Goal: Book appointment/travel/reservation

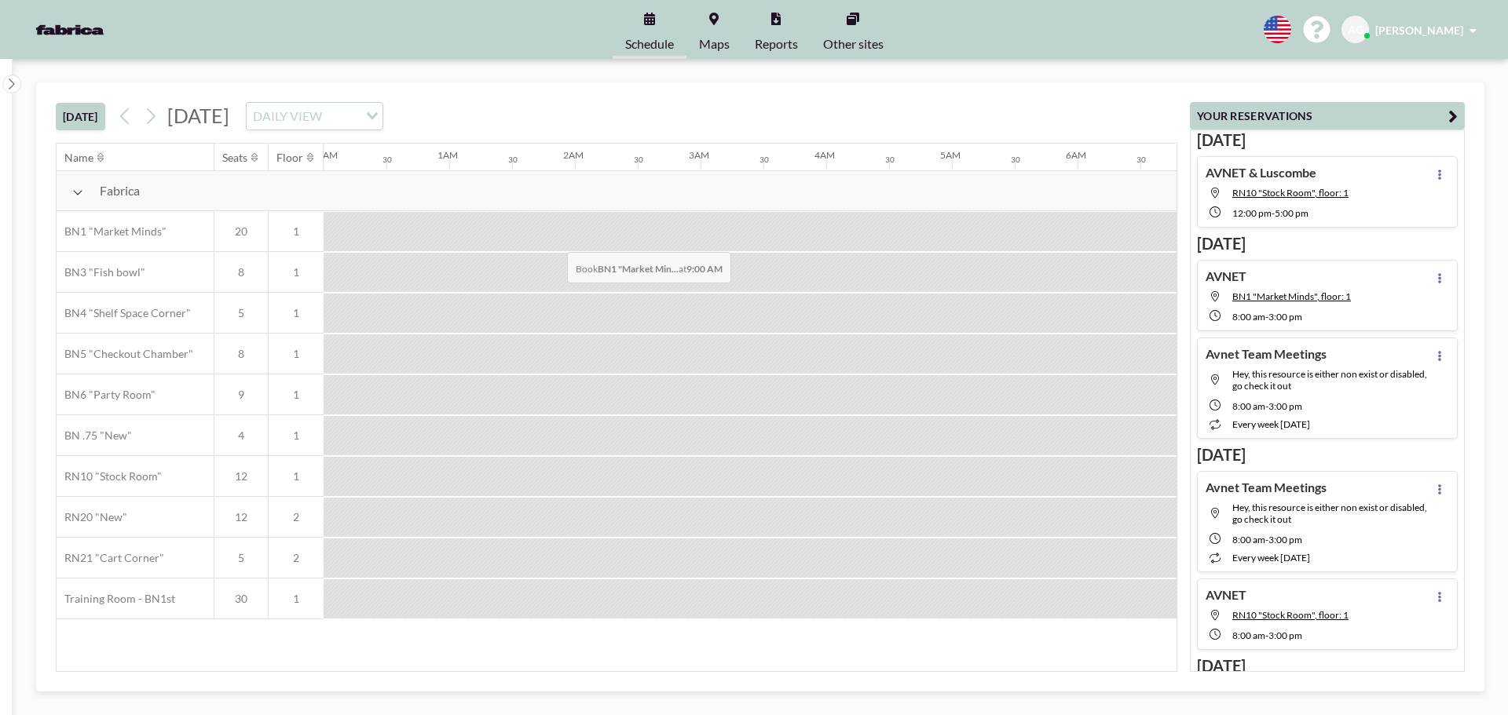
scroll to position [0, 942]
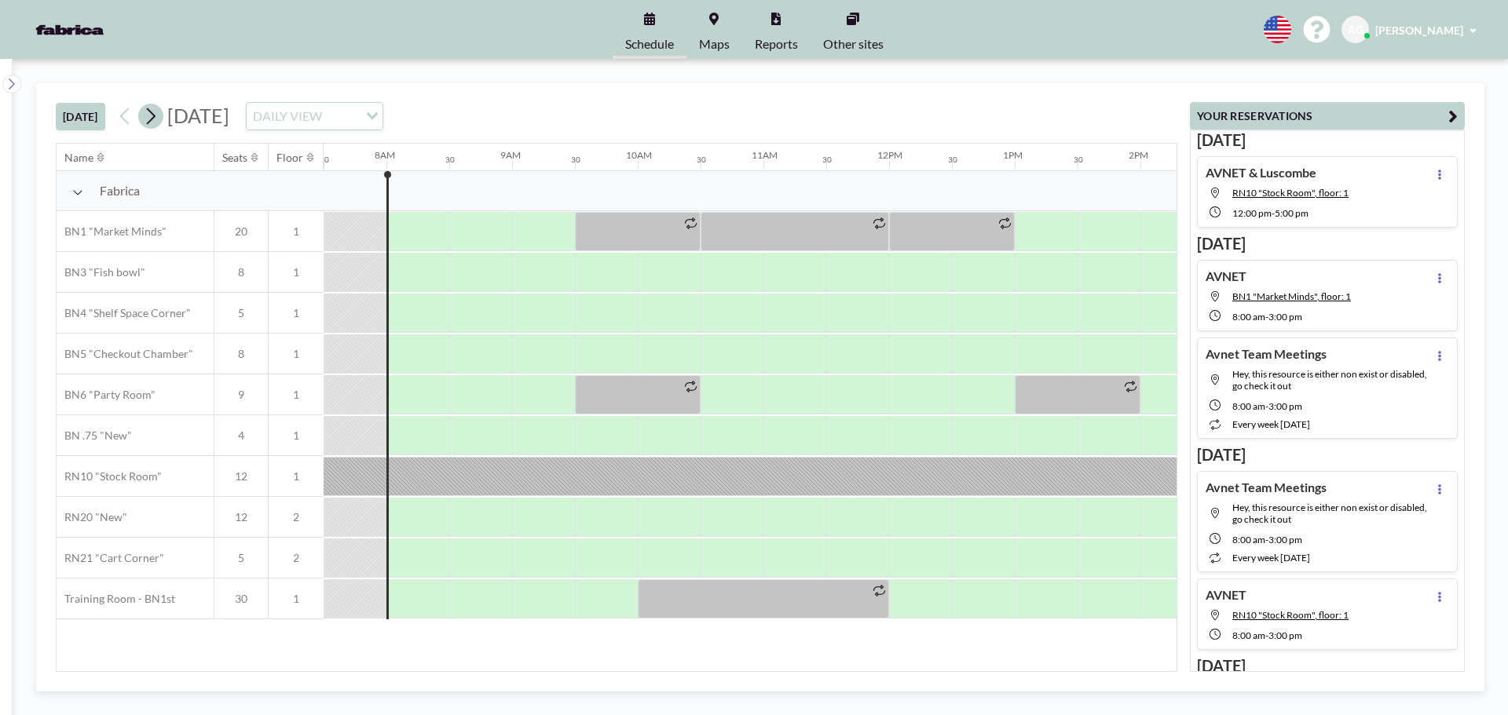
click at [152, 120] on icon at bounding box center [150, 116] width 15 height 24
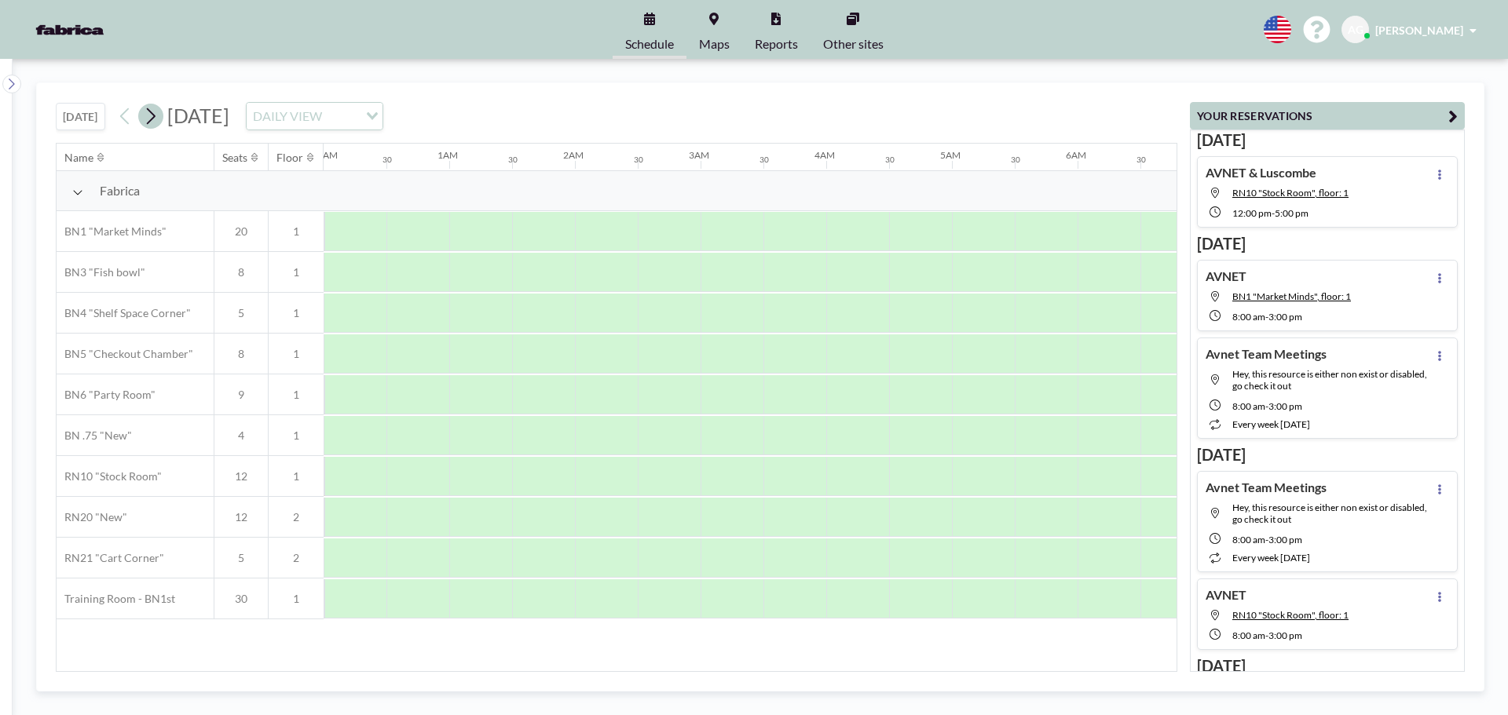
click at [152, 120] on icon at bounding box center [150, 116] width 15 height 24
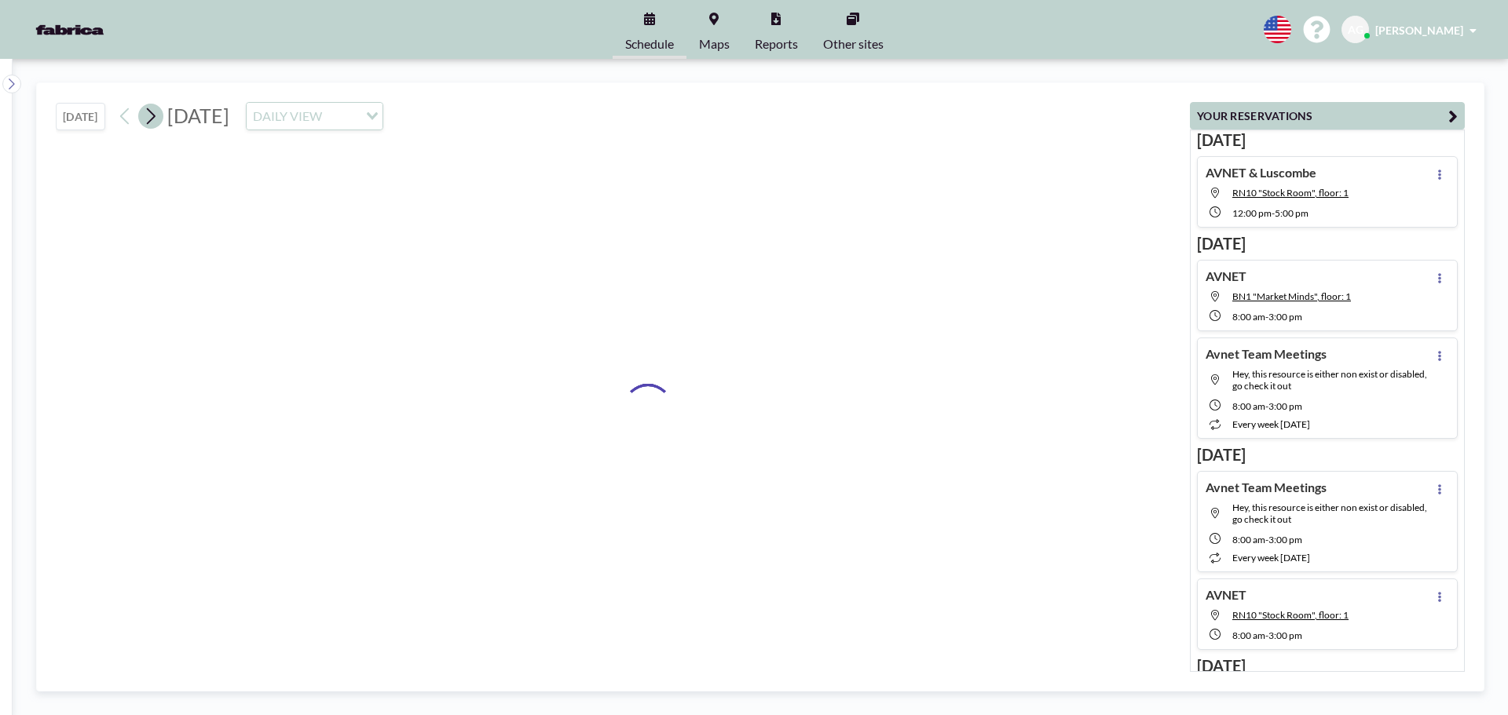
click at [152, 120] on icon at bounding box center [150, 116] width 15 height 24
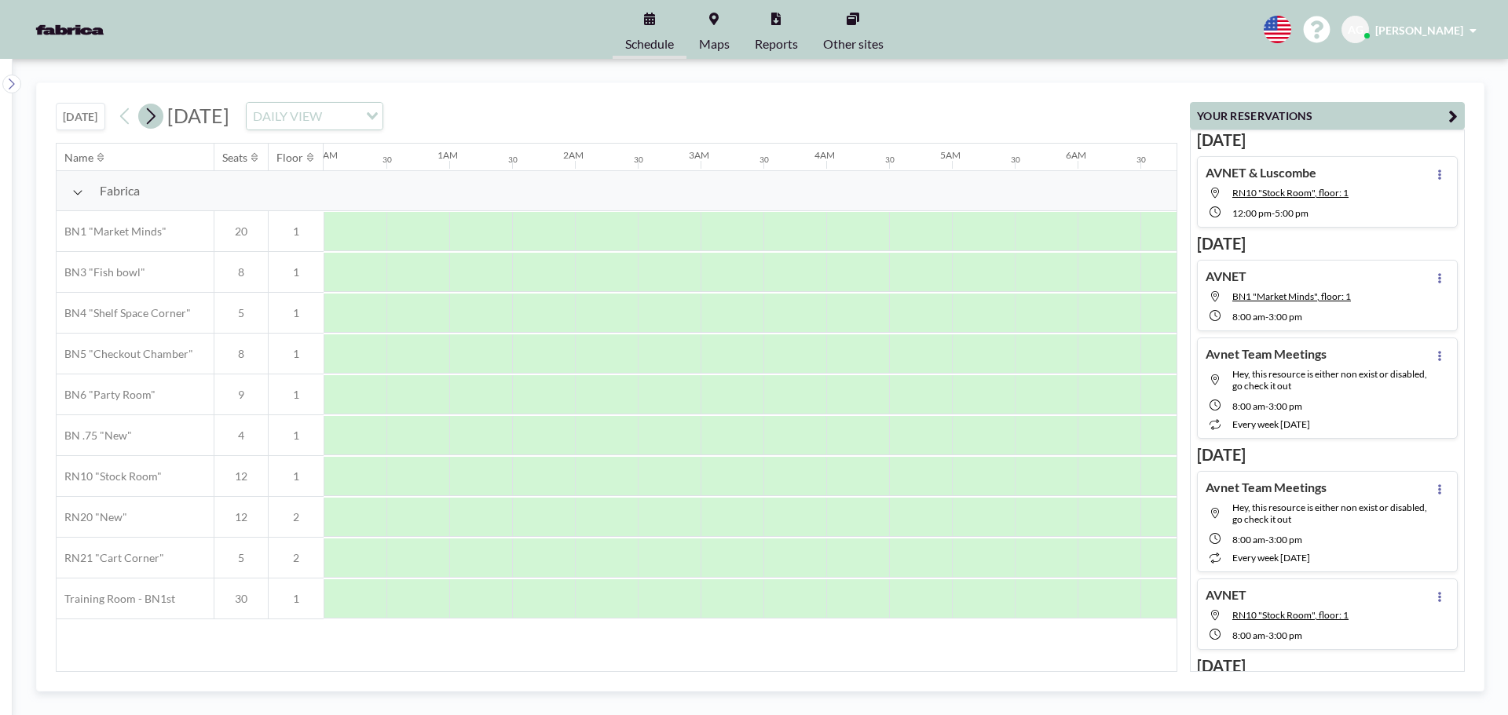
click at [152, 120] on icon at bounding box center [150, 116] width 15 height 24
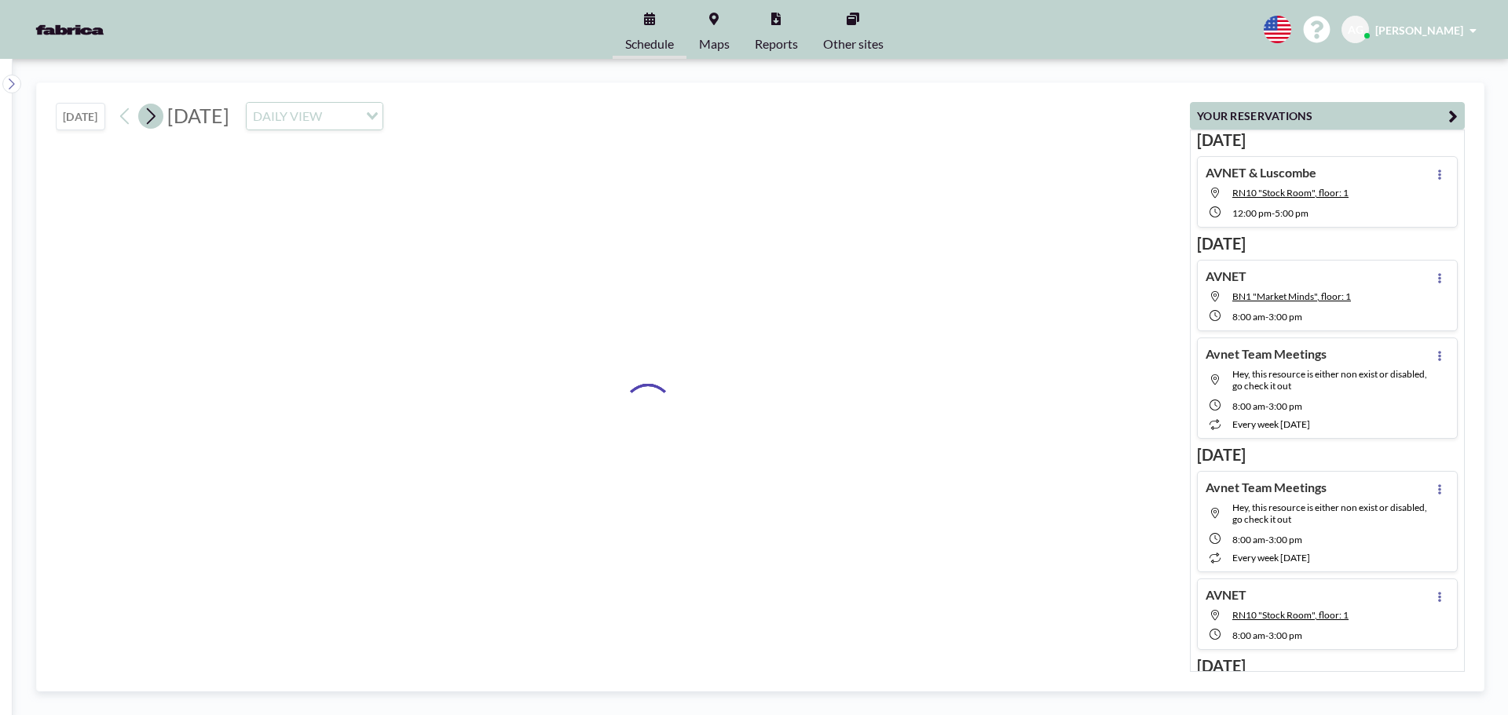
click at [152, 120] on icon at bounding box center [150, 116] width 15 height 24
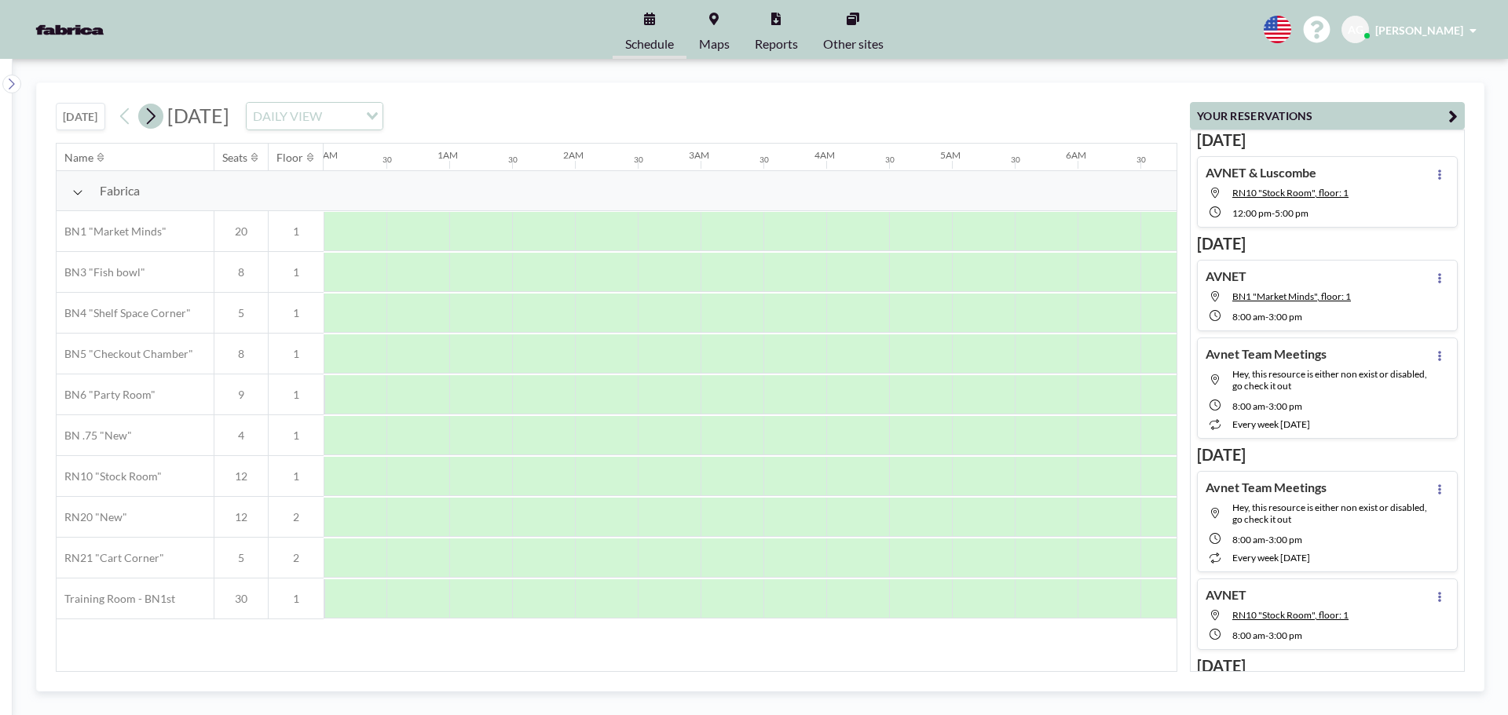
click at [152, 120] on icon at bounding box center [150, 116] width 15 height 24
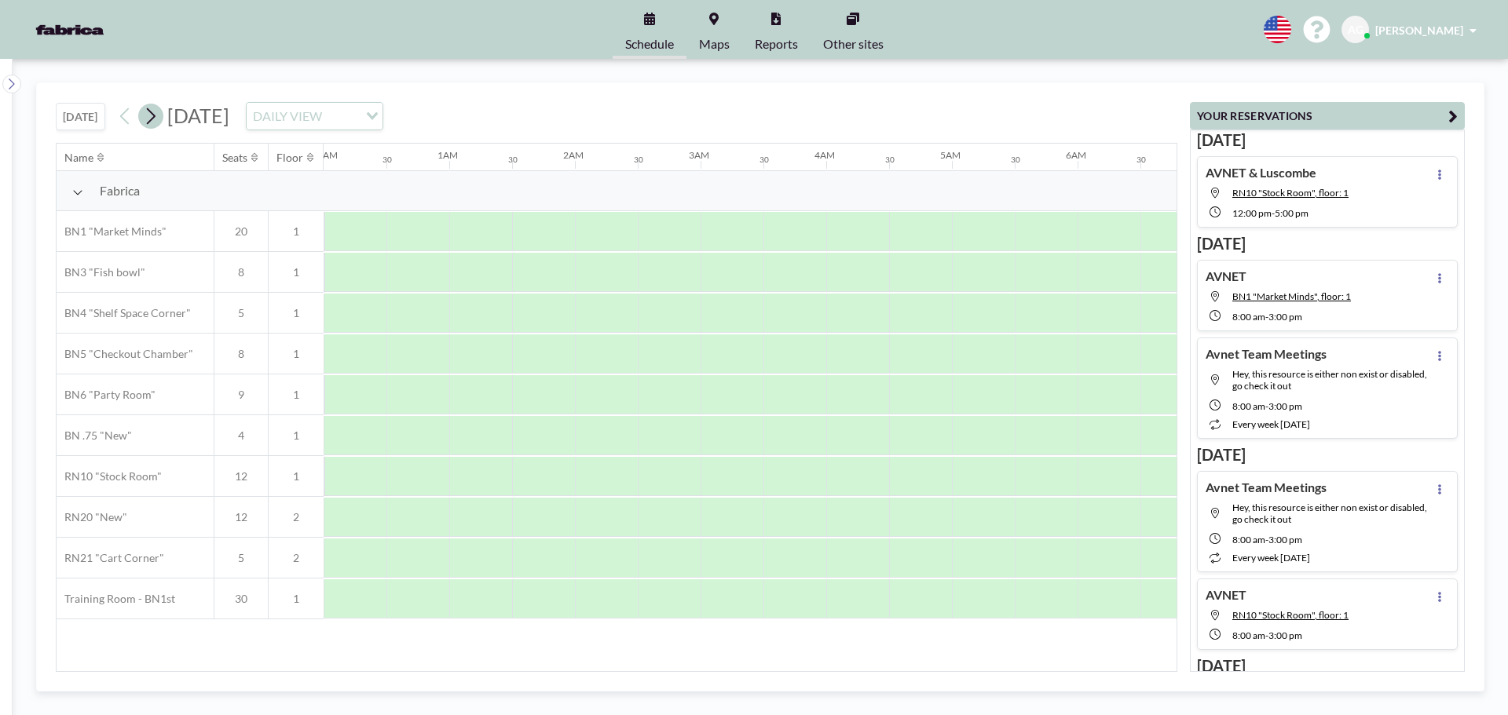
click at [152, 120] on icon at bounding box center [150, 116] width 15 height 24
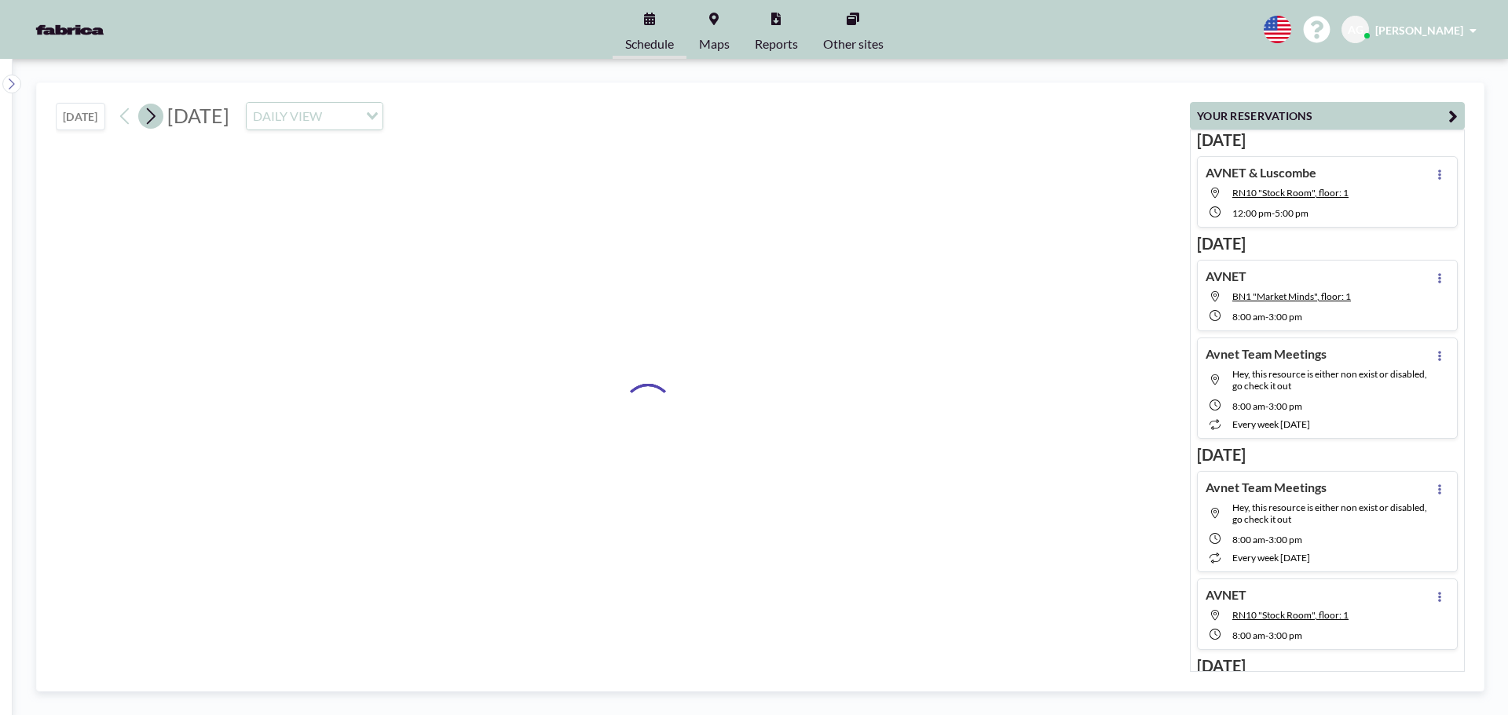
click at [152, 120] on icon at bounding box center [150, 116] width 15 height 24
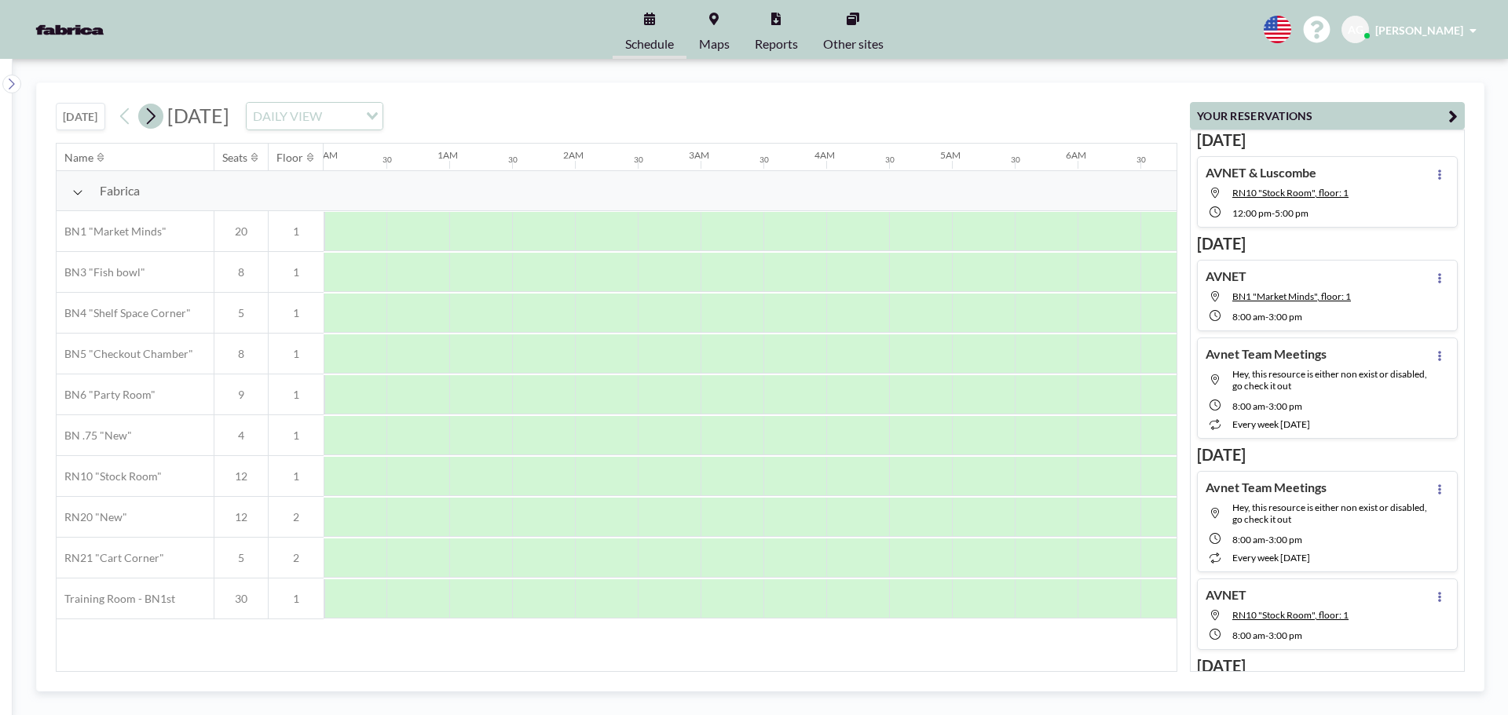
click at [152, 120] on icon at bounding box center [150, 116] width 15 height 24
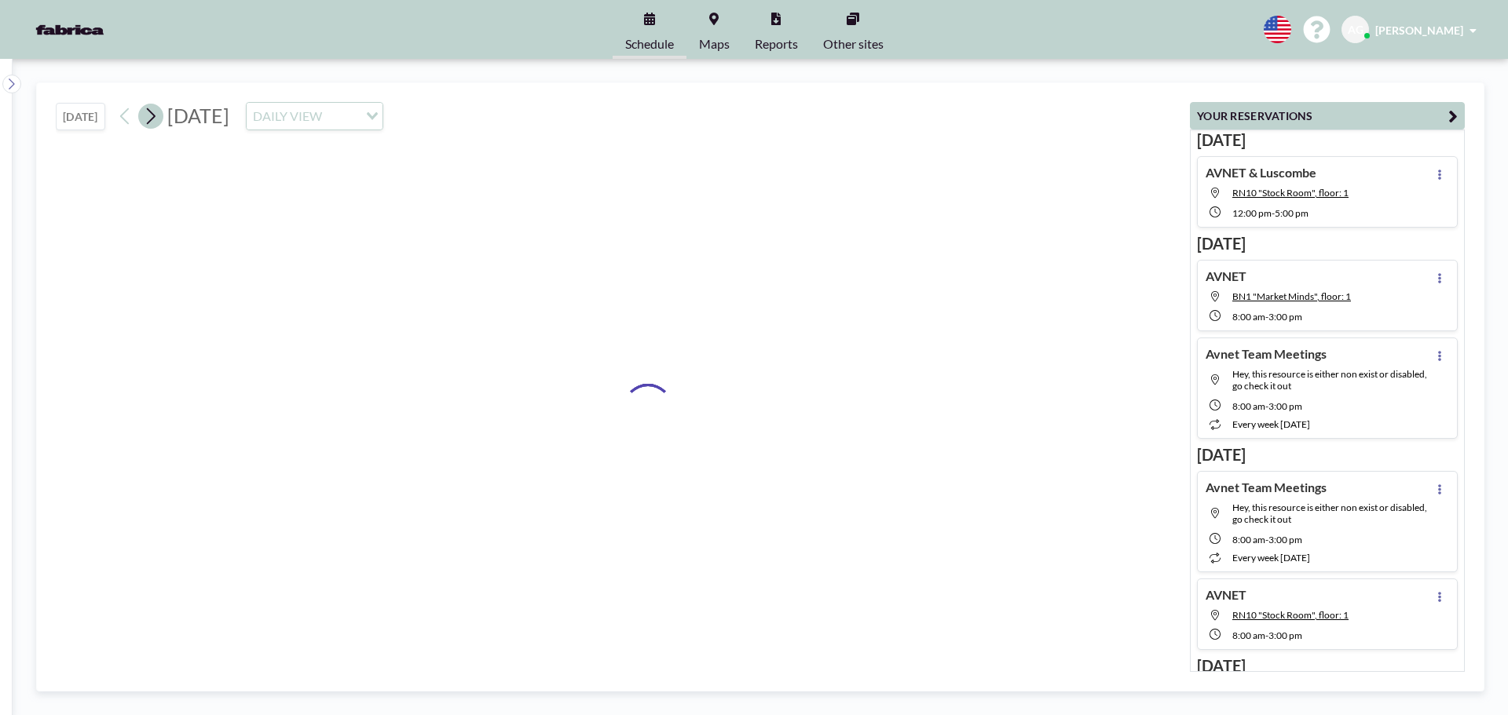
click at [152, 120] on icon at bounding box center [150, 116] width 15 height 24
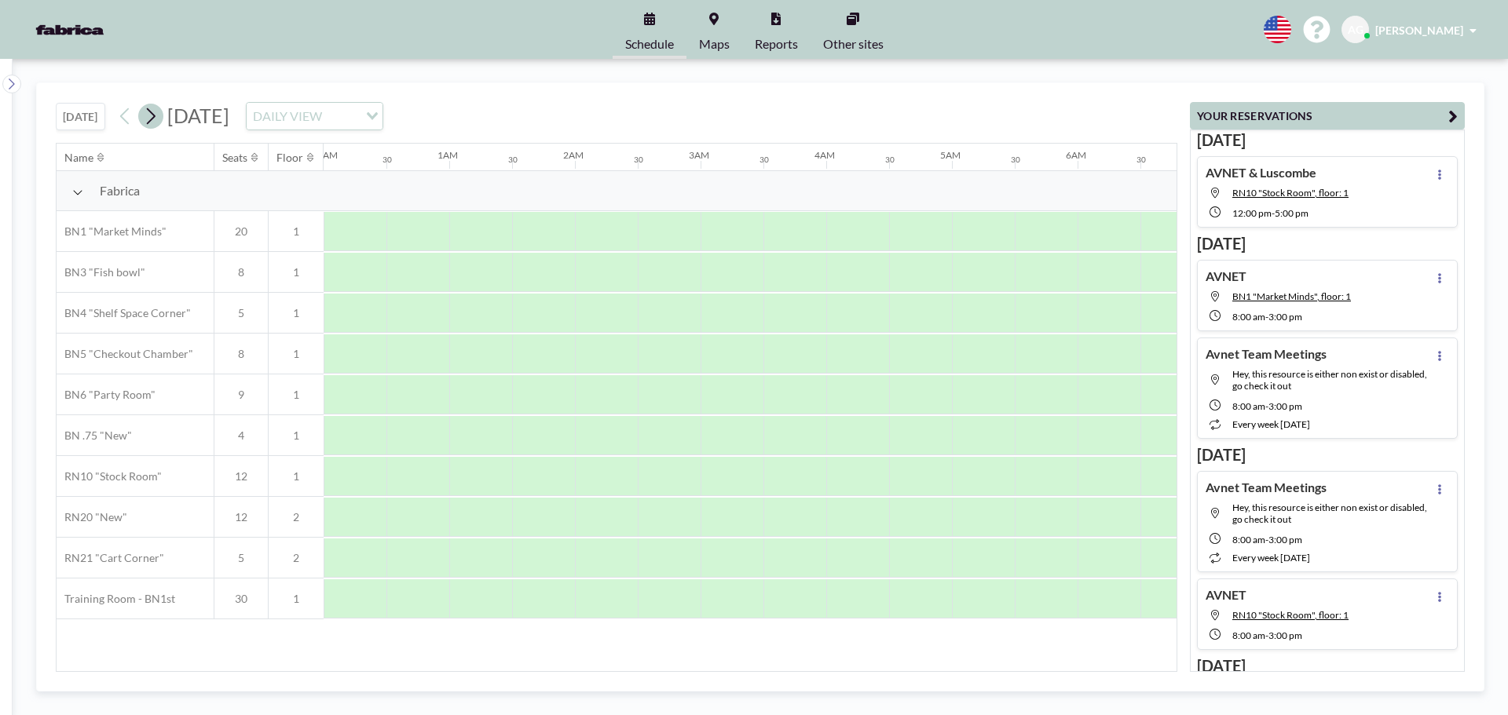
click at [152, 119] on icon at bounding box center [150, 116] width 15 height 24
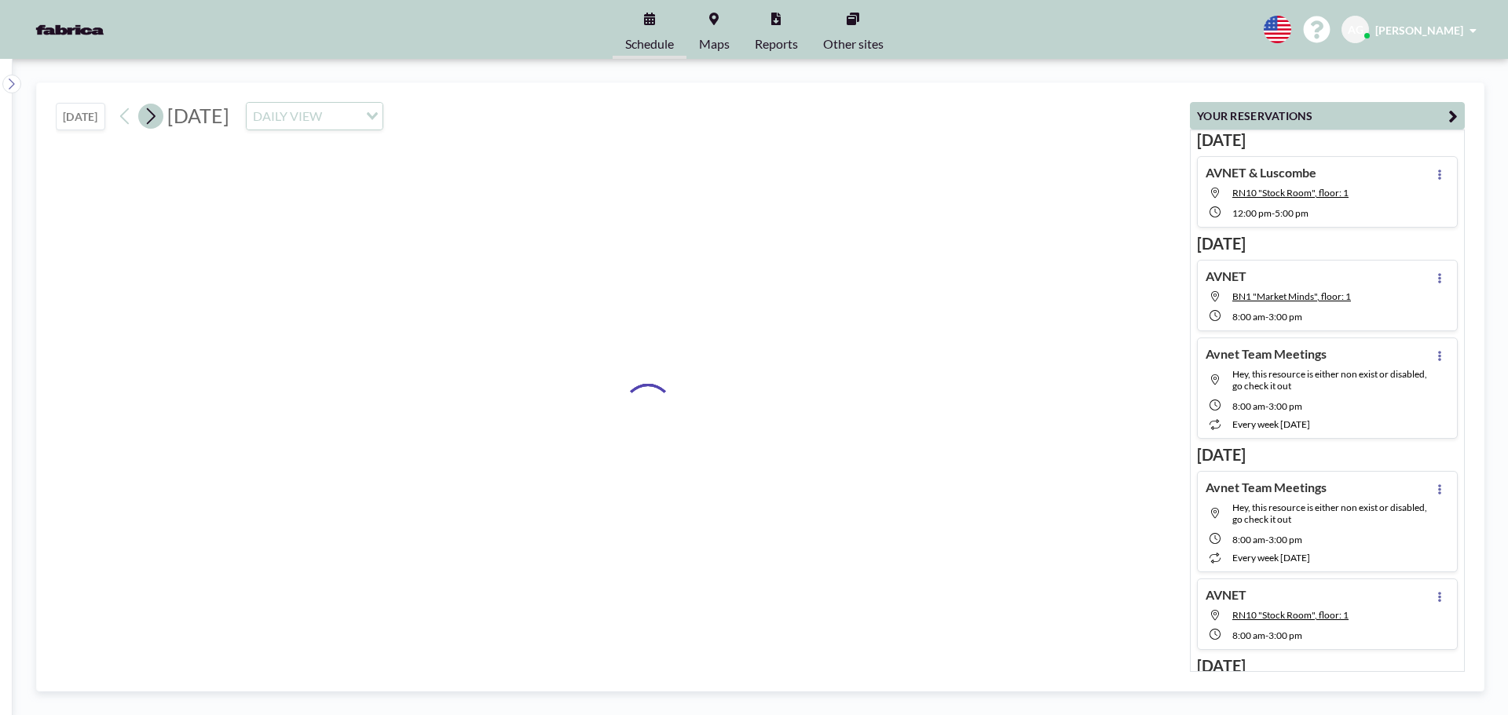
click at [152, 119] on icon at bounding box center [150, 116] width 15 height 24
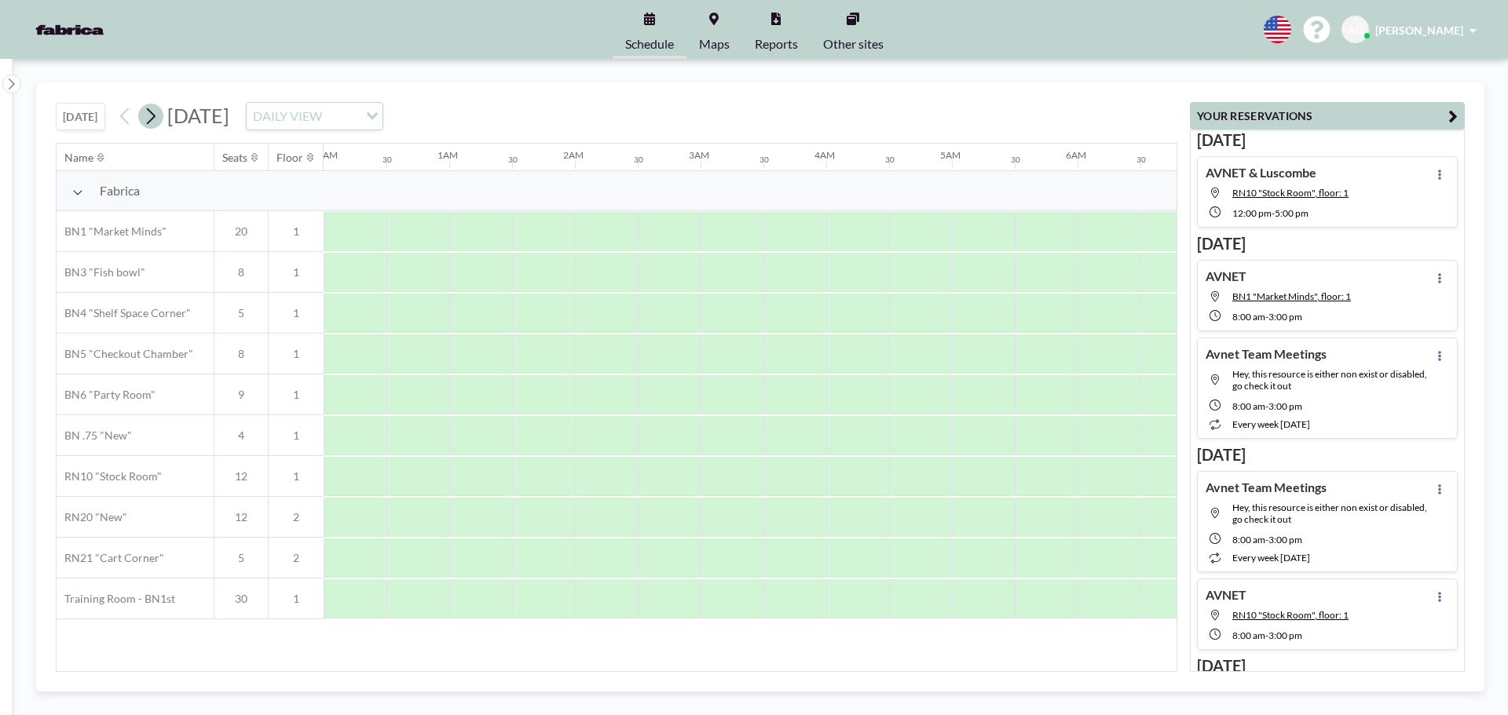
click at [152, 119] on icon at bounding box center [150, 116] width 15 height 24
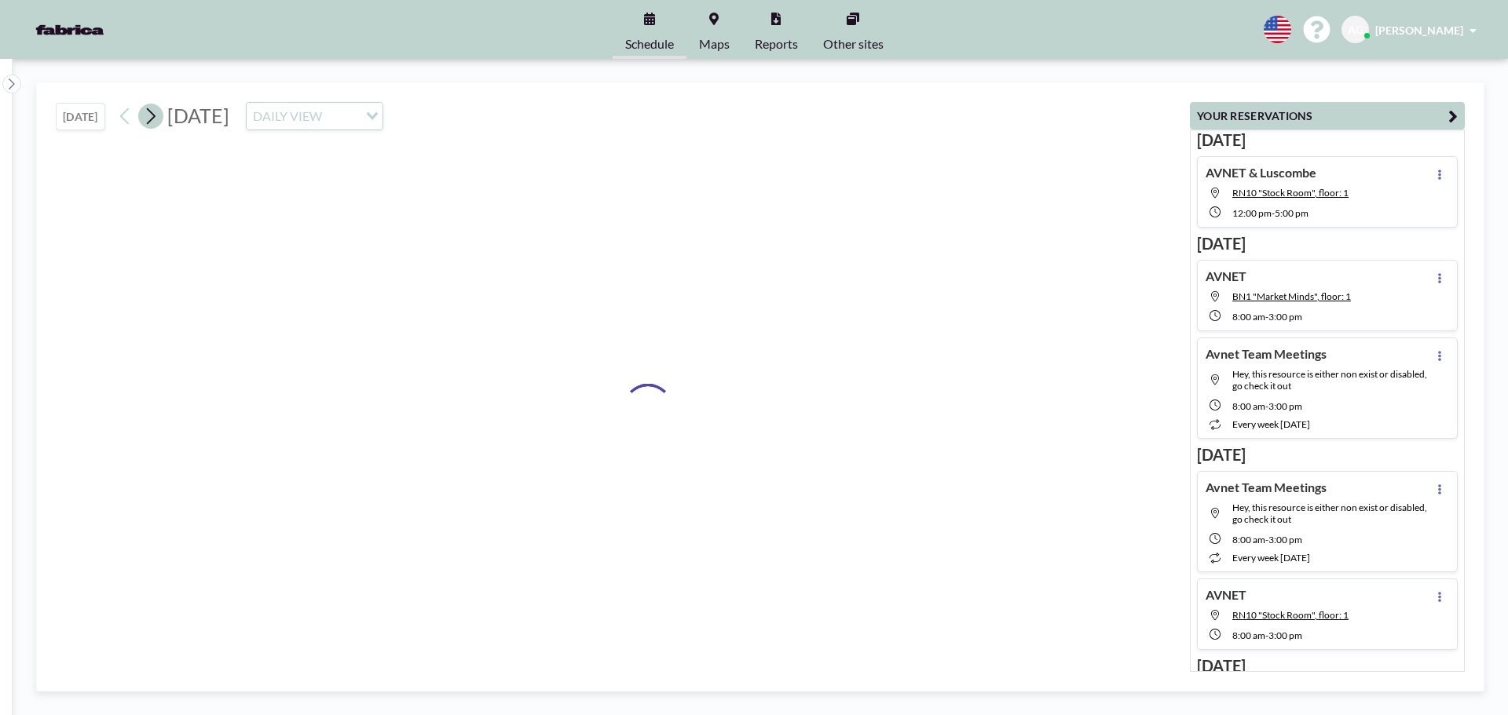
click at [152, 119] on icon at bounding box center [150, 116] width 15 height 24
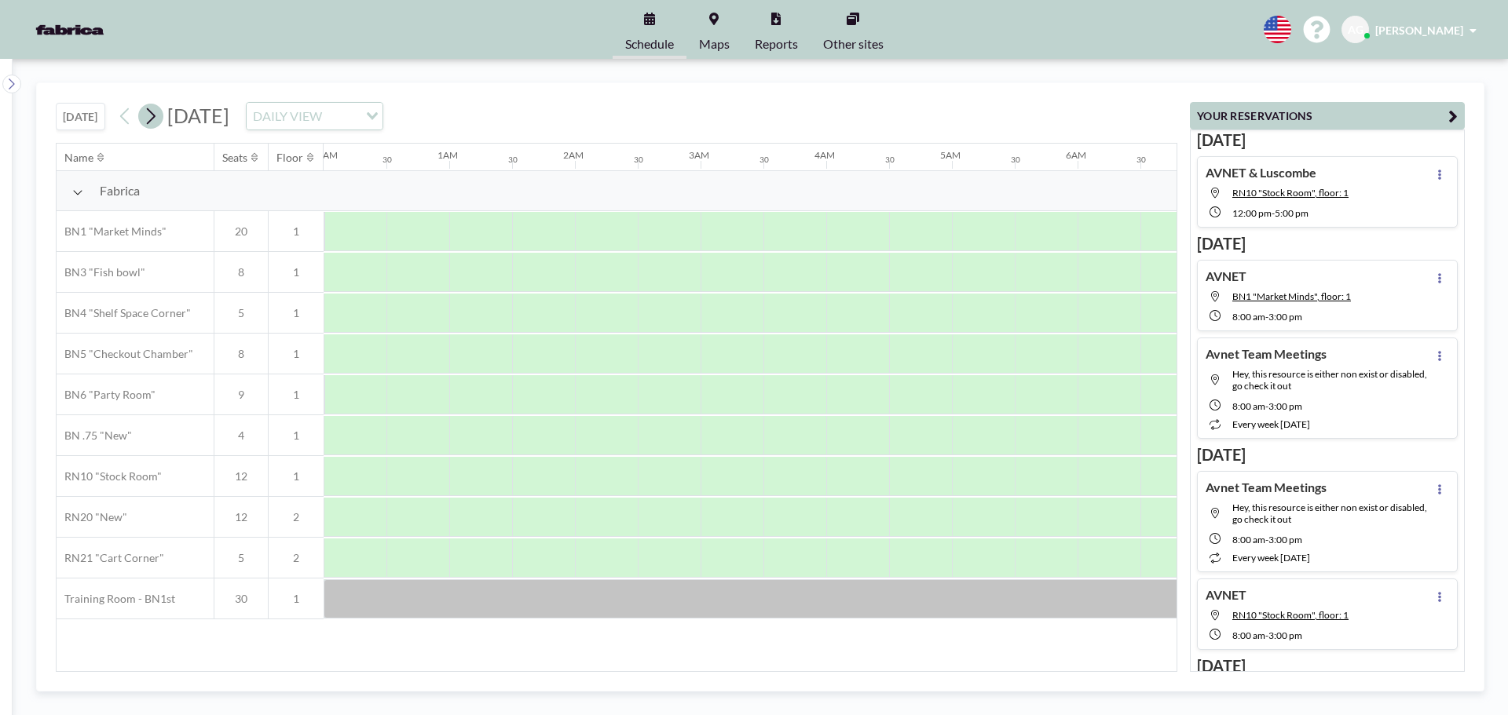
click at [152, 119] on icon at bounding box center [150, 116] width 15 height 24
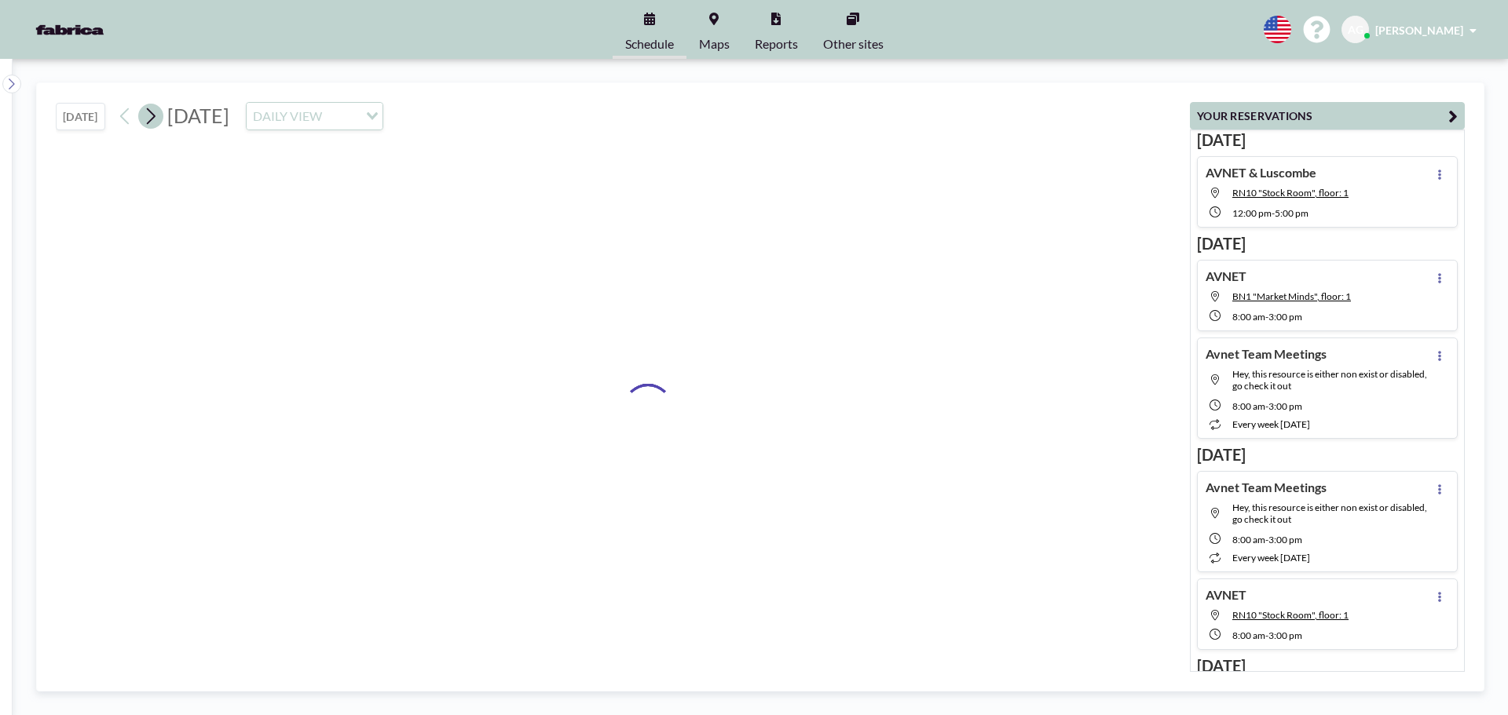
click at [152, 119] on icon at bounding box center [150, 116] width 15 height 24
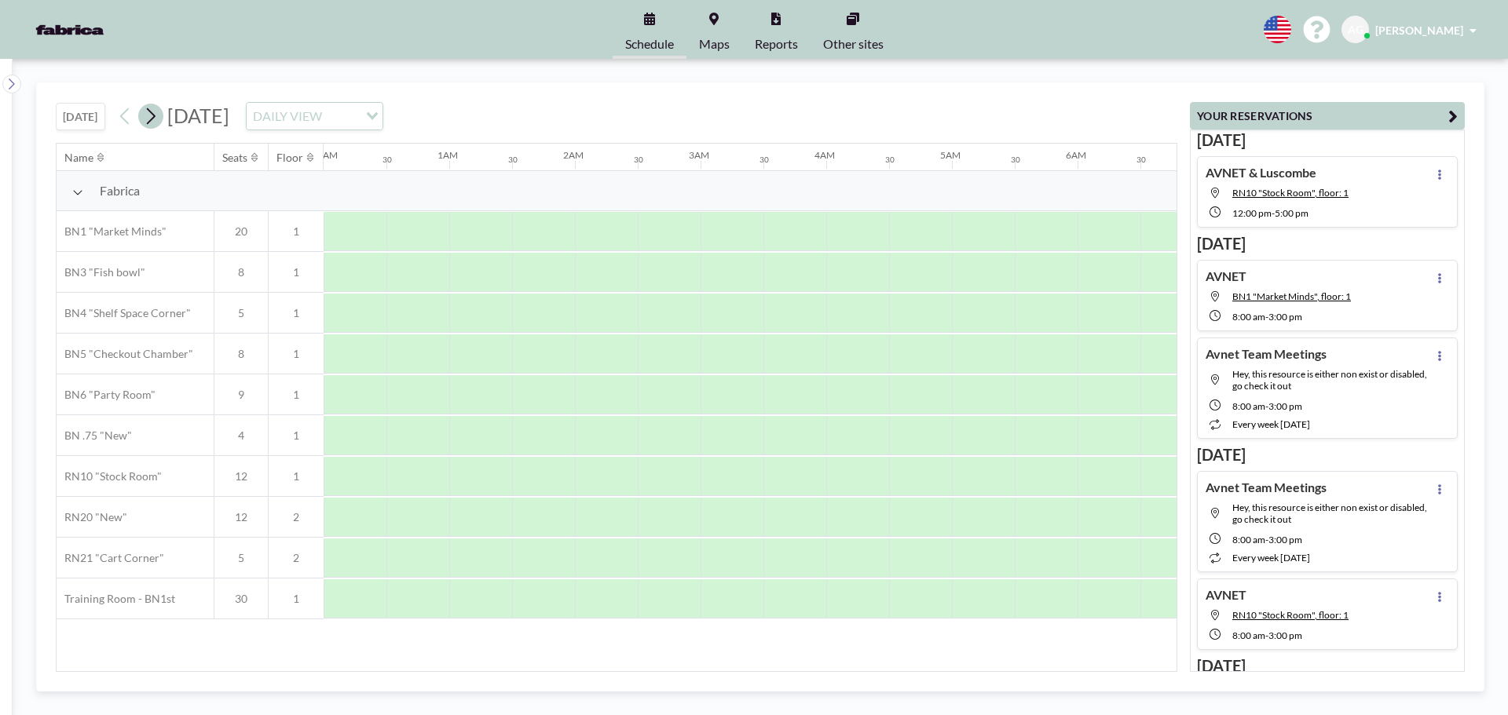
scroll to position [0, 781]
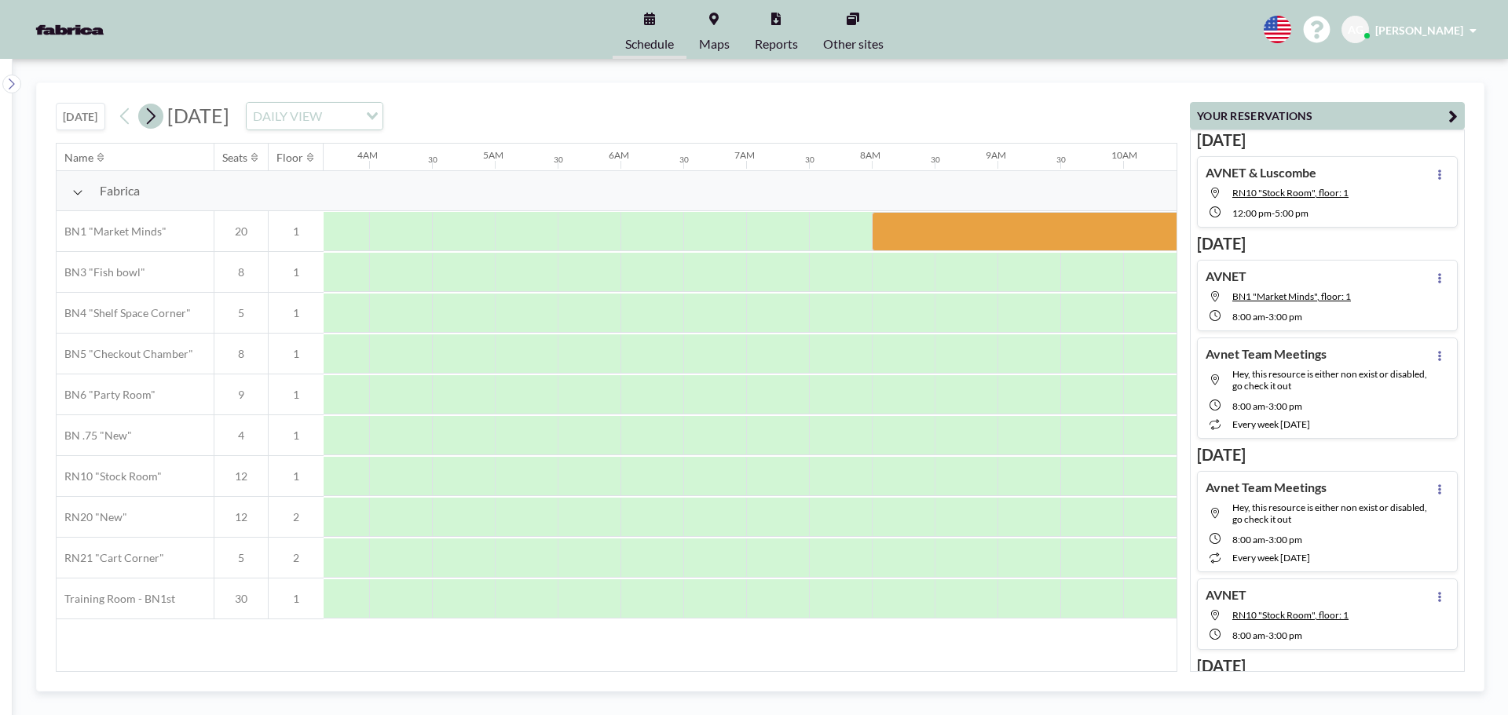
click at [152, 119] on icon at bounding box center [150, 116] width 15 height 24
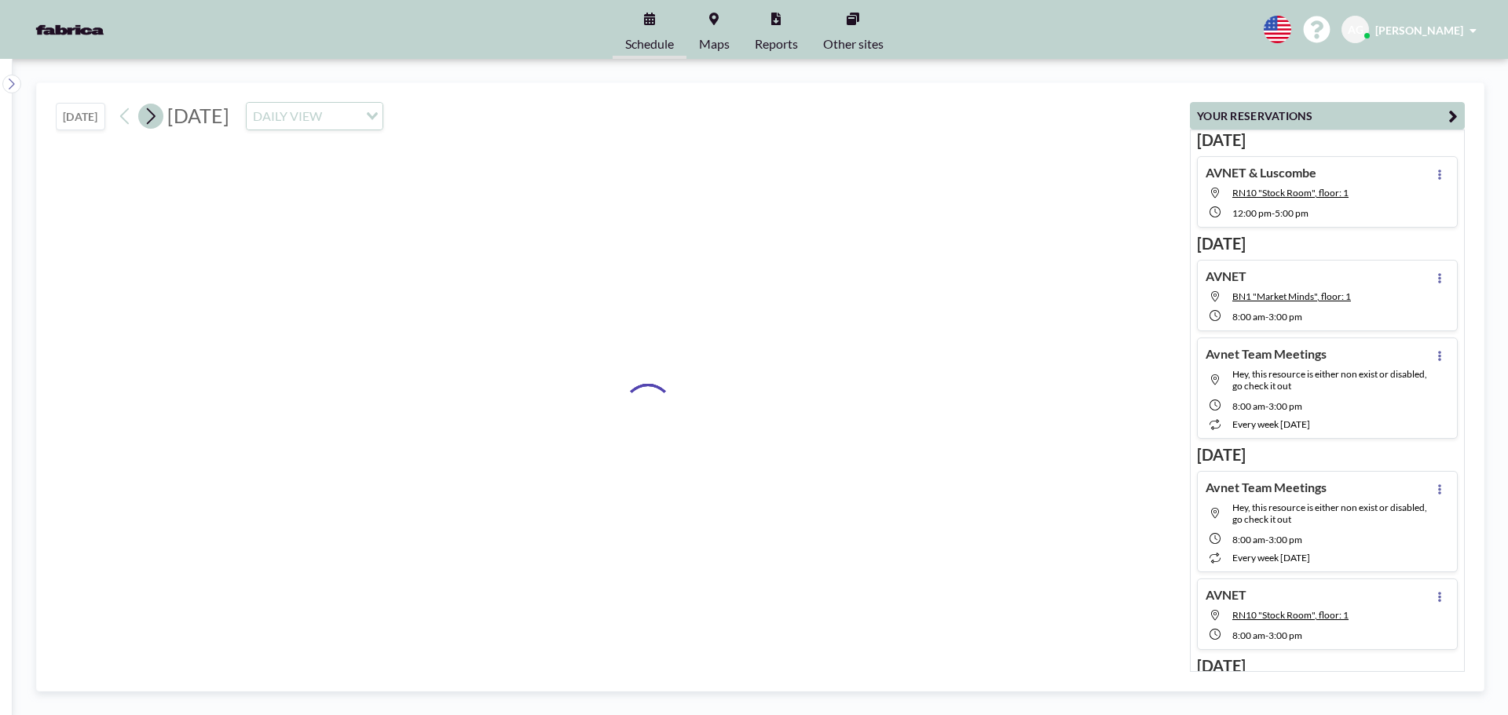
click at [152, 119] on icon at bounding box center [150, 116] width 15 height 24
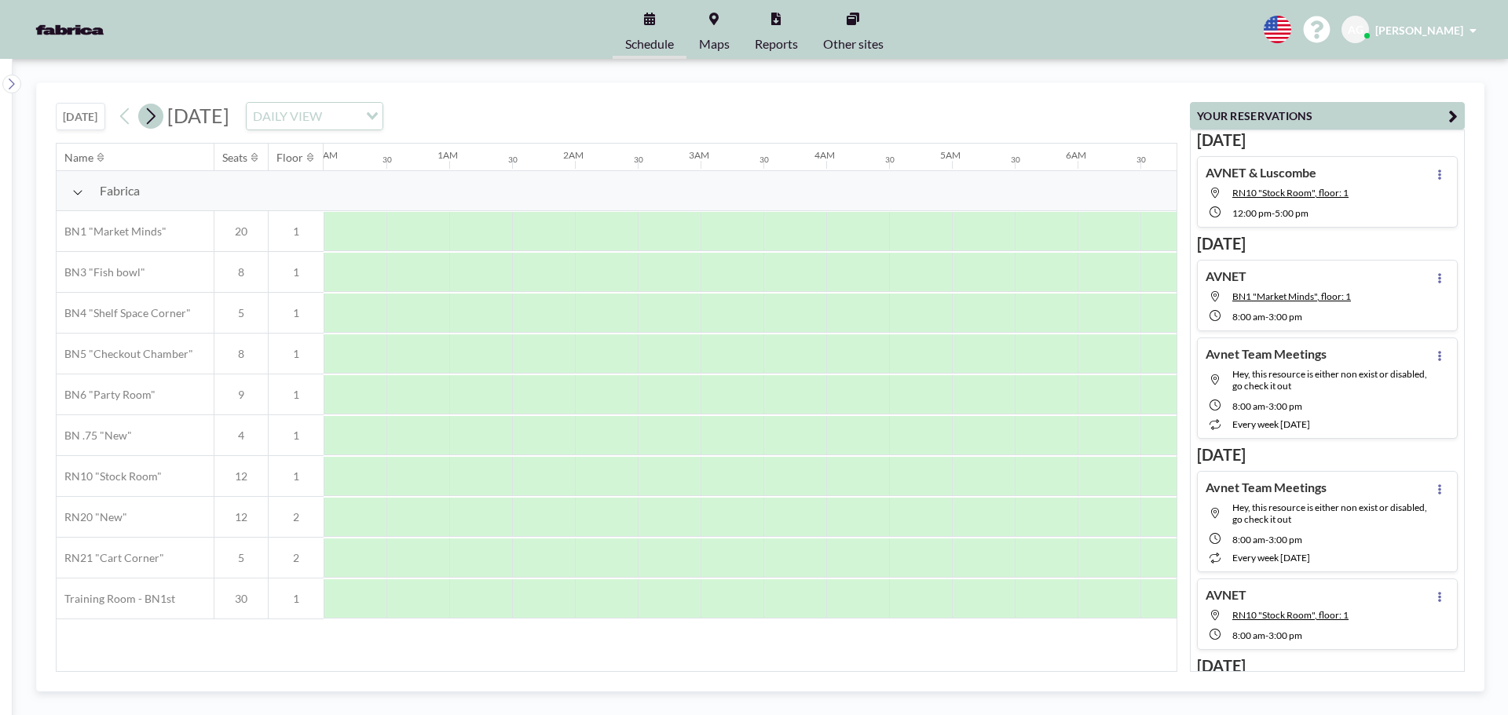
scroll to position [0, 873]
click at [152, 119] on icon at bounding box center [150, 116] width 15 height 24
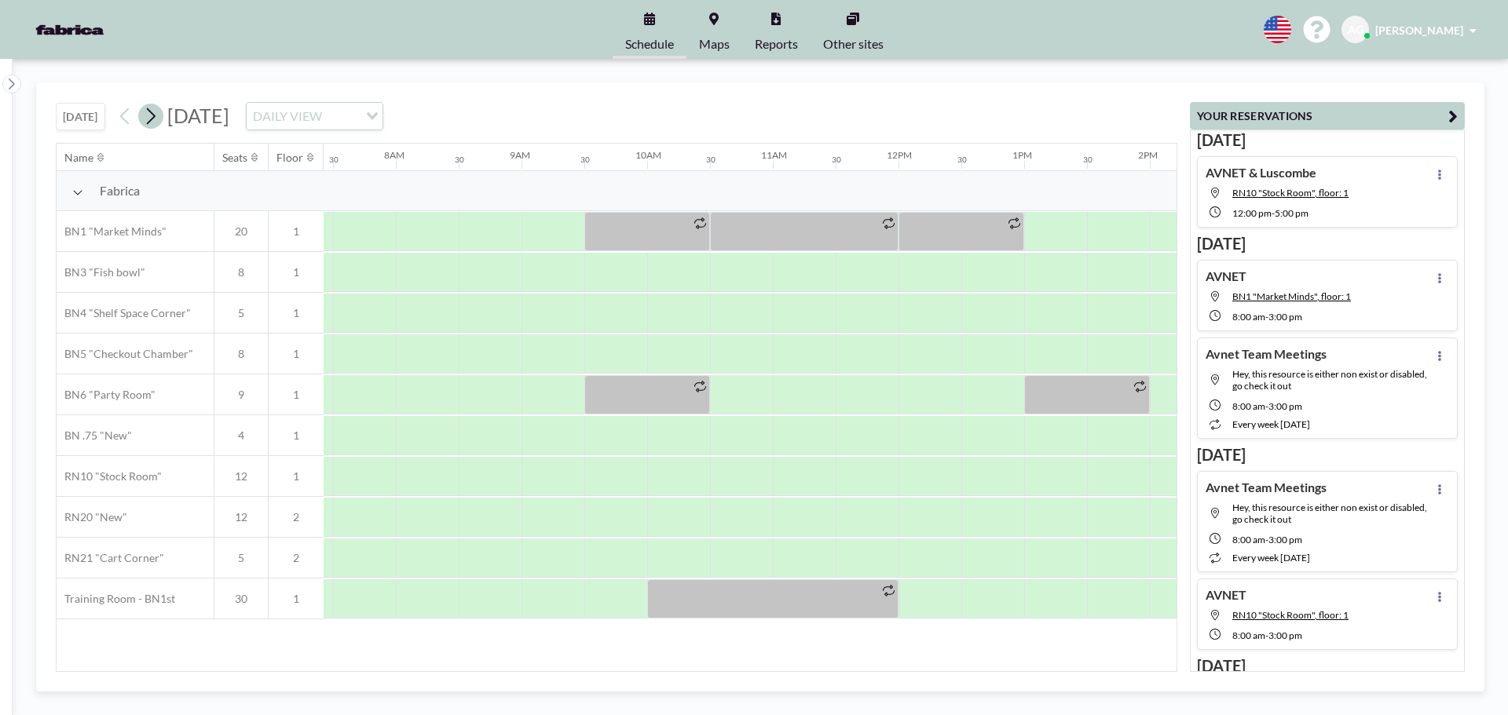
click at [152, 119] on icon at bounding box center [150, 116] width 15 height 24
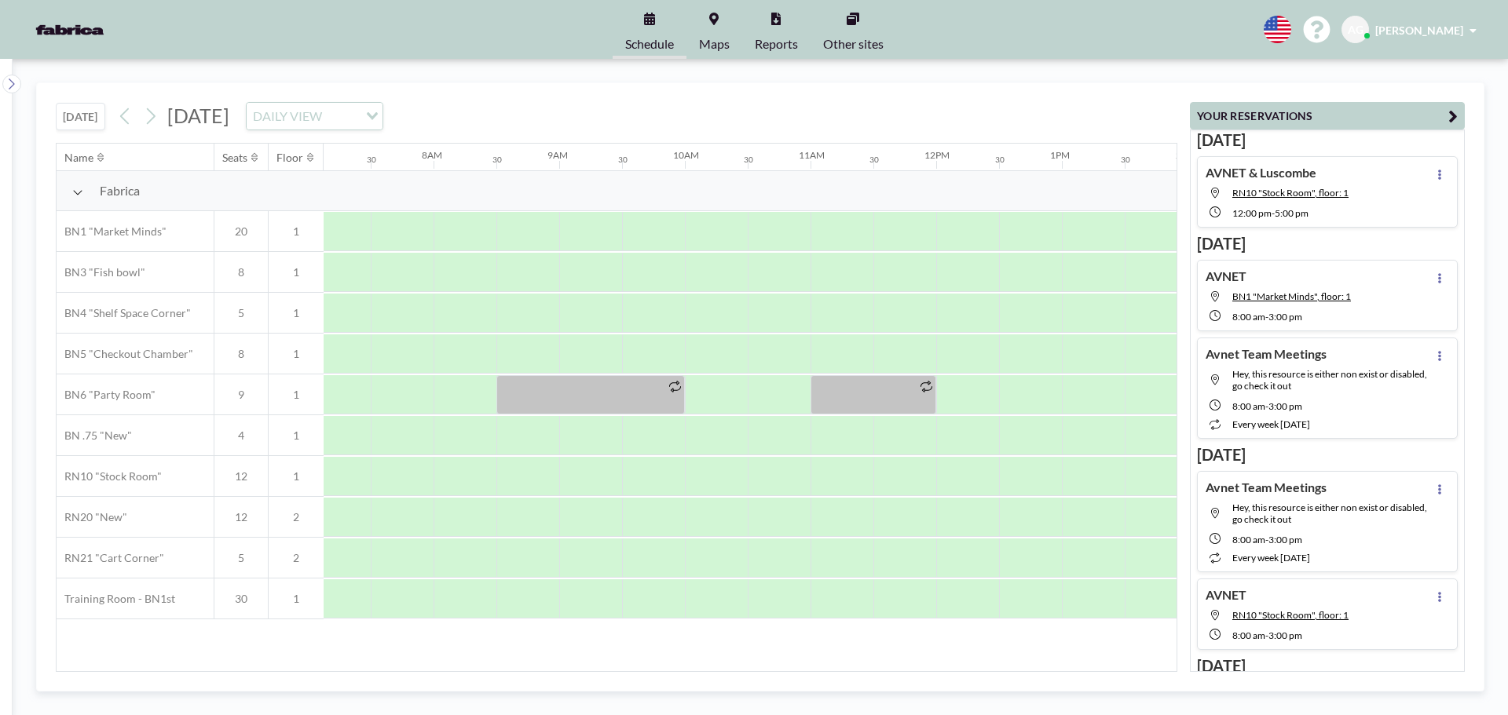
scroll to position [0, 942]
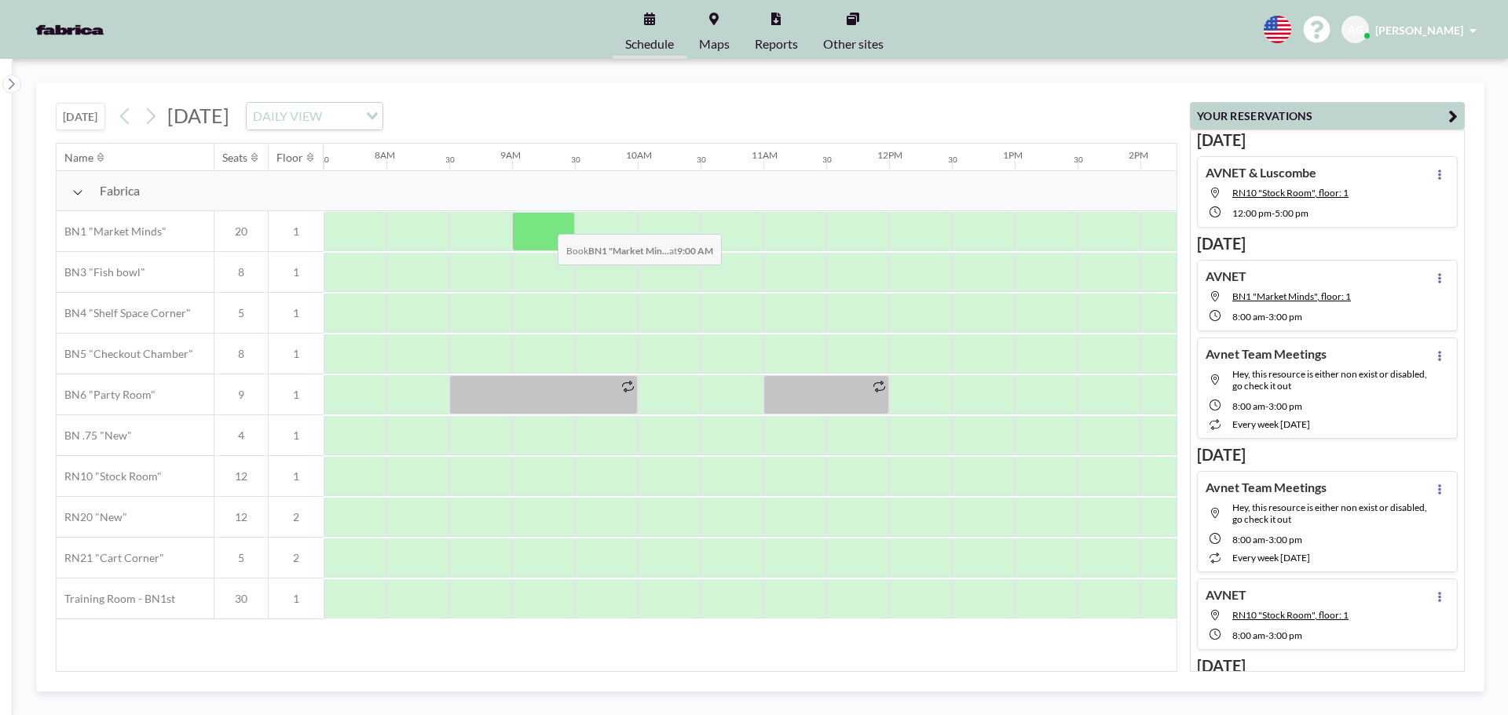
click at [545, 222] on div at bounding box center [543, 231] width 63 height 39
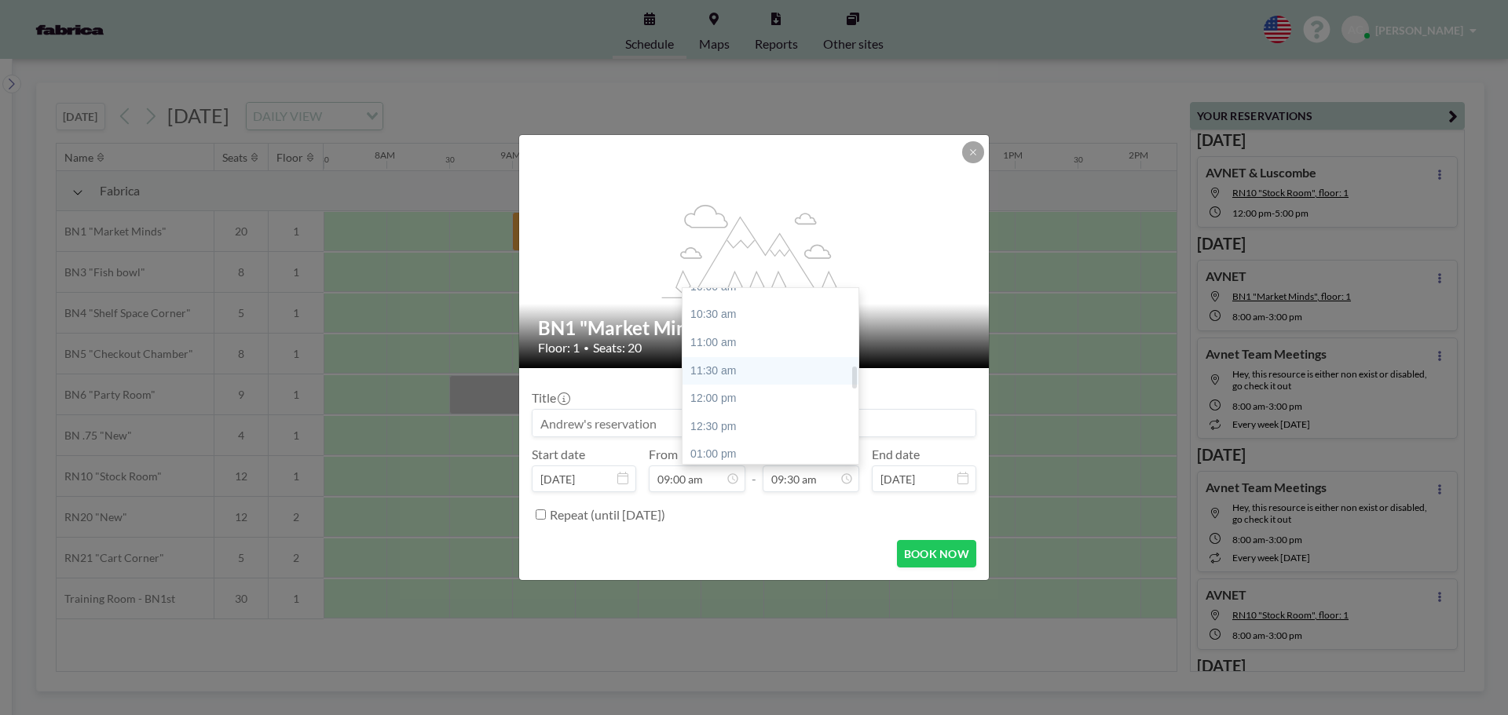
scroll to position [609, 0]
click at [763, 449] on div "01:30 pm" at bounding box center [774, 448] width 184 height 28
type input "01:30 pm"
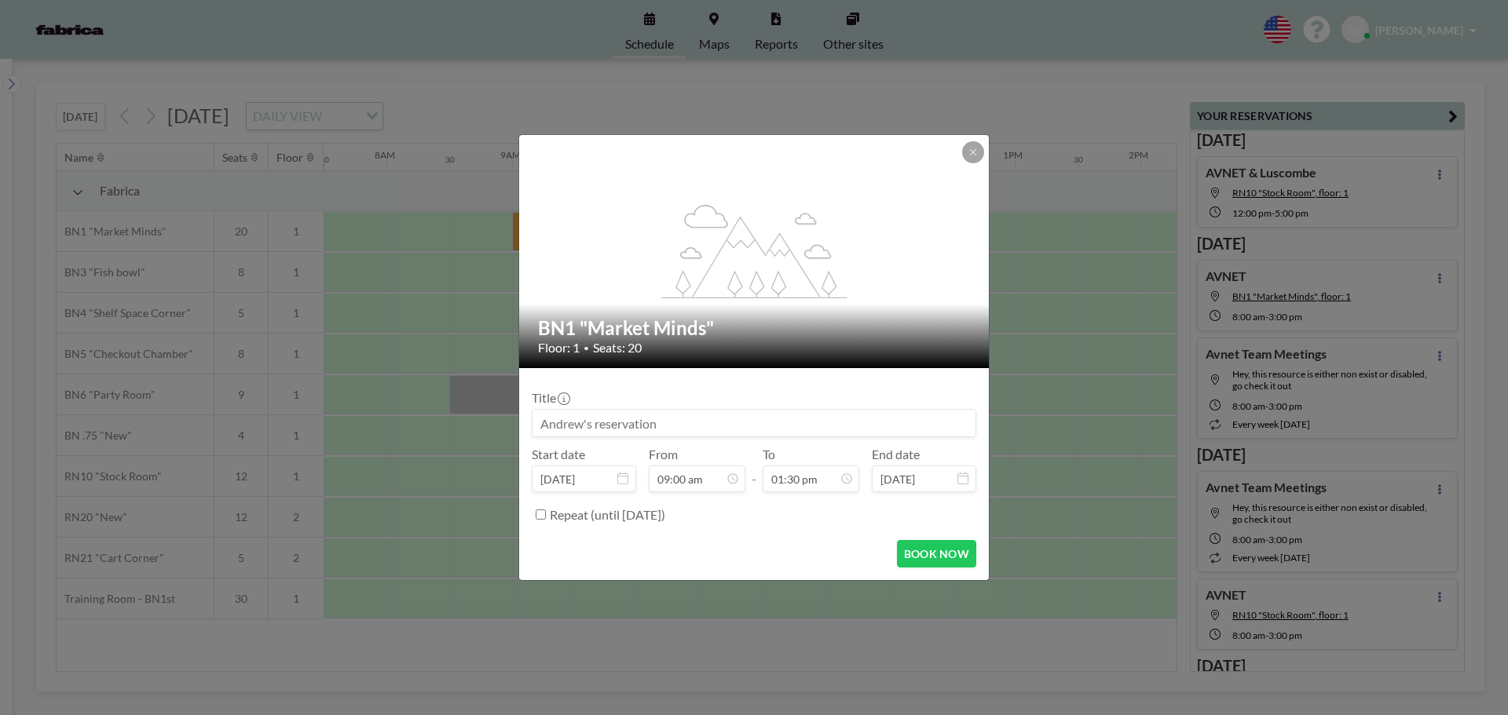
scroll to position [503, 0]
click at [587, 428] on input at bounding box center [753, 423] width 443 height 27
type input "AVNET"
click at [914, 554] on button "BOOK NOW" at bounding box center [936, 553] width 79 height 27
